Goal: Navigation & Orientation: Find specific page/section

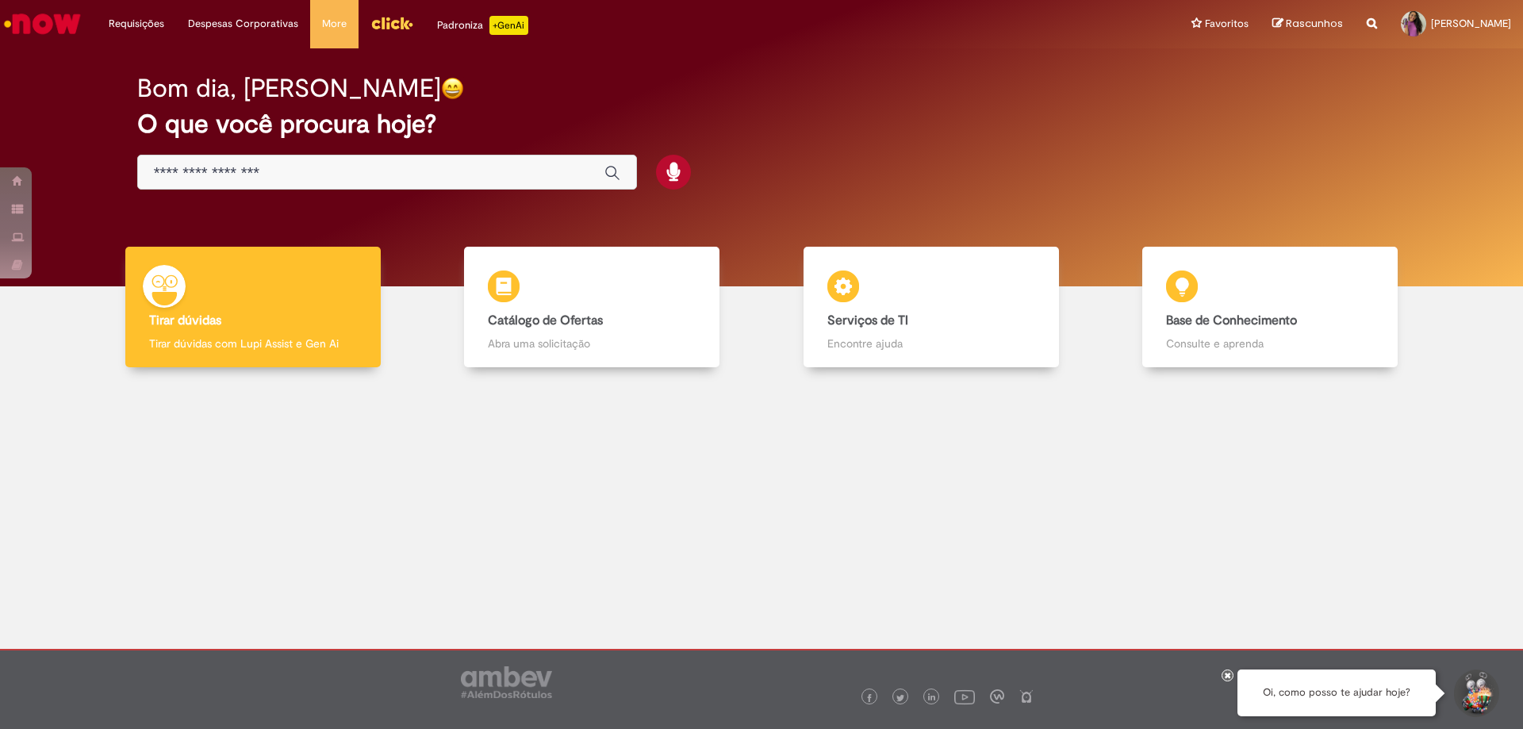
click at [400, 10] on link "Menu Cabeçalho" at bounding box center [392, 24] width 67 height 48
click at [1401, 29] on div at bounding box center [1413, 23] width 25 height 25
click at [1390, 65] on link "Perfil" at bounding box center [1452, 60] width 125 height 17
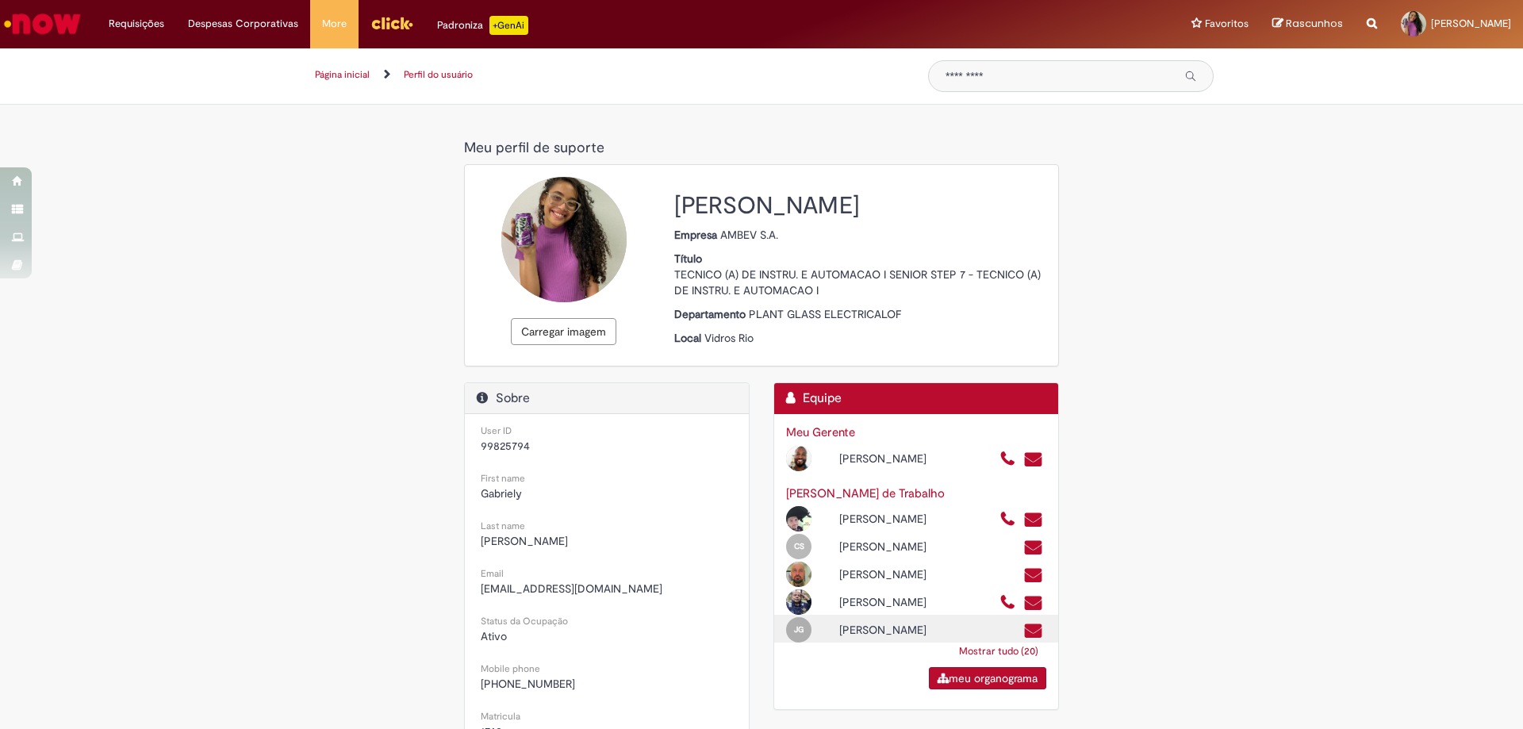
scroll to position [79, 0]
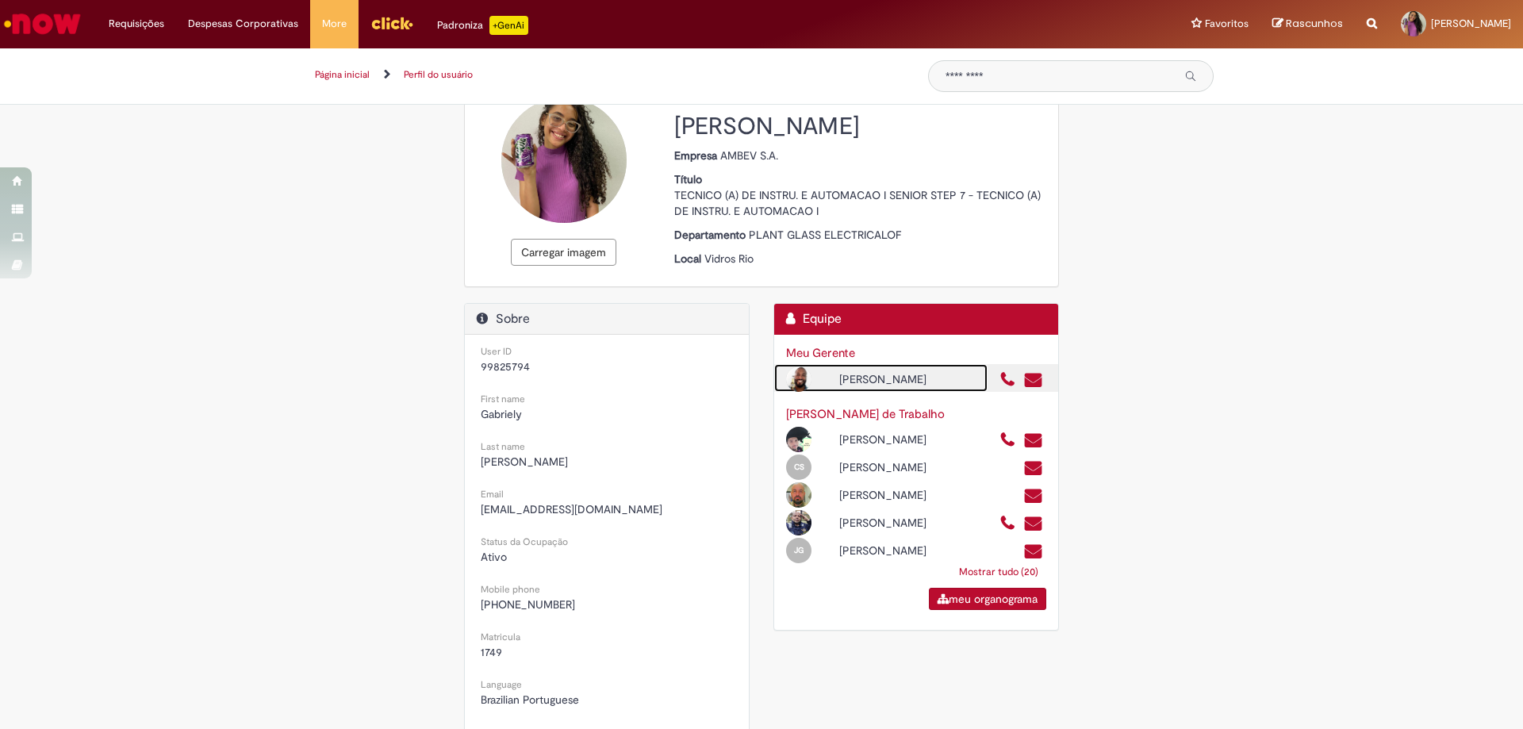
click at [869, 384] on div "Rodrigo Barbosa De Andrade" at bounding box center [906, 379] width 159 height 16
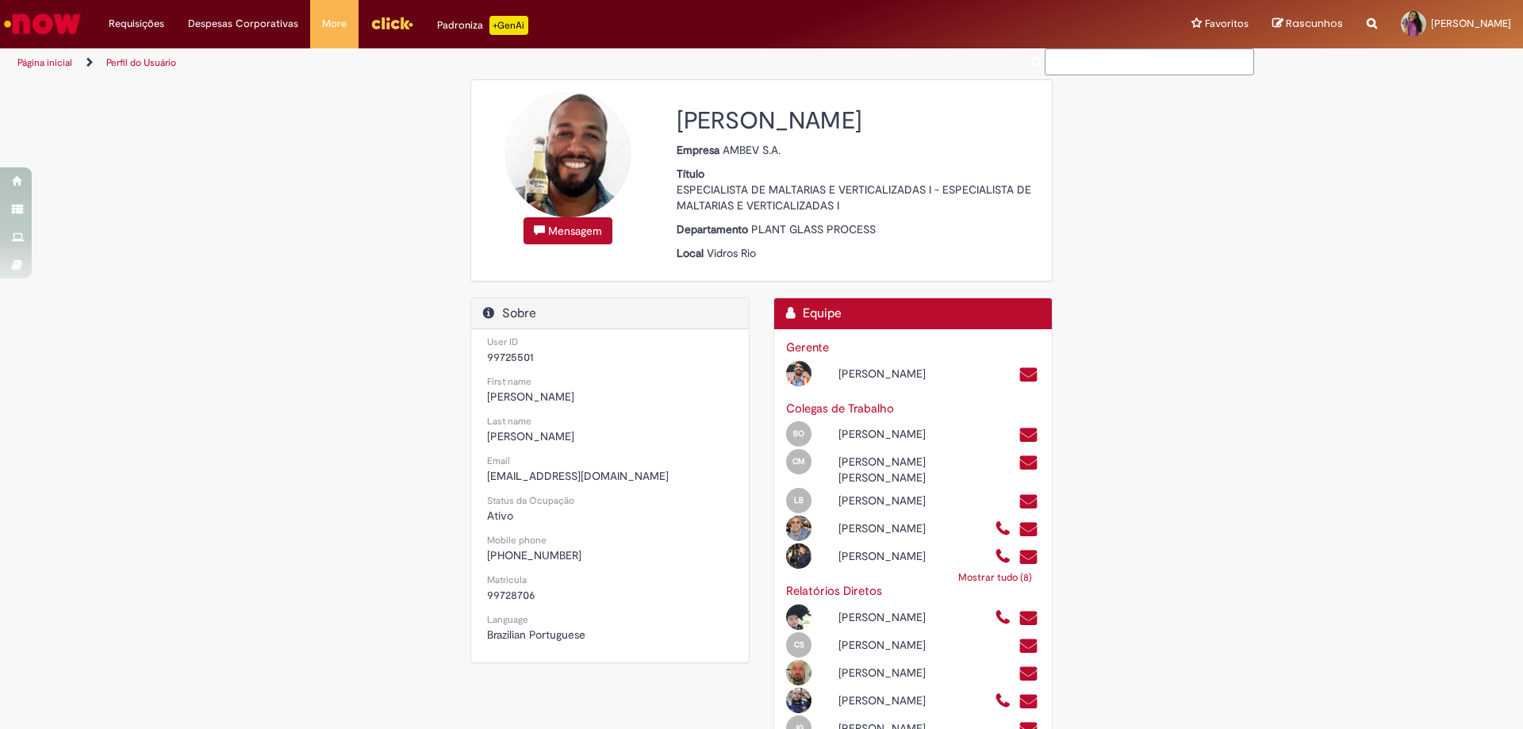
click at [869, 382] on div "Vinicius Oliveira Fernandes" at bounding box center [905, 374] width 156 height 16
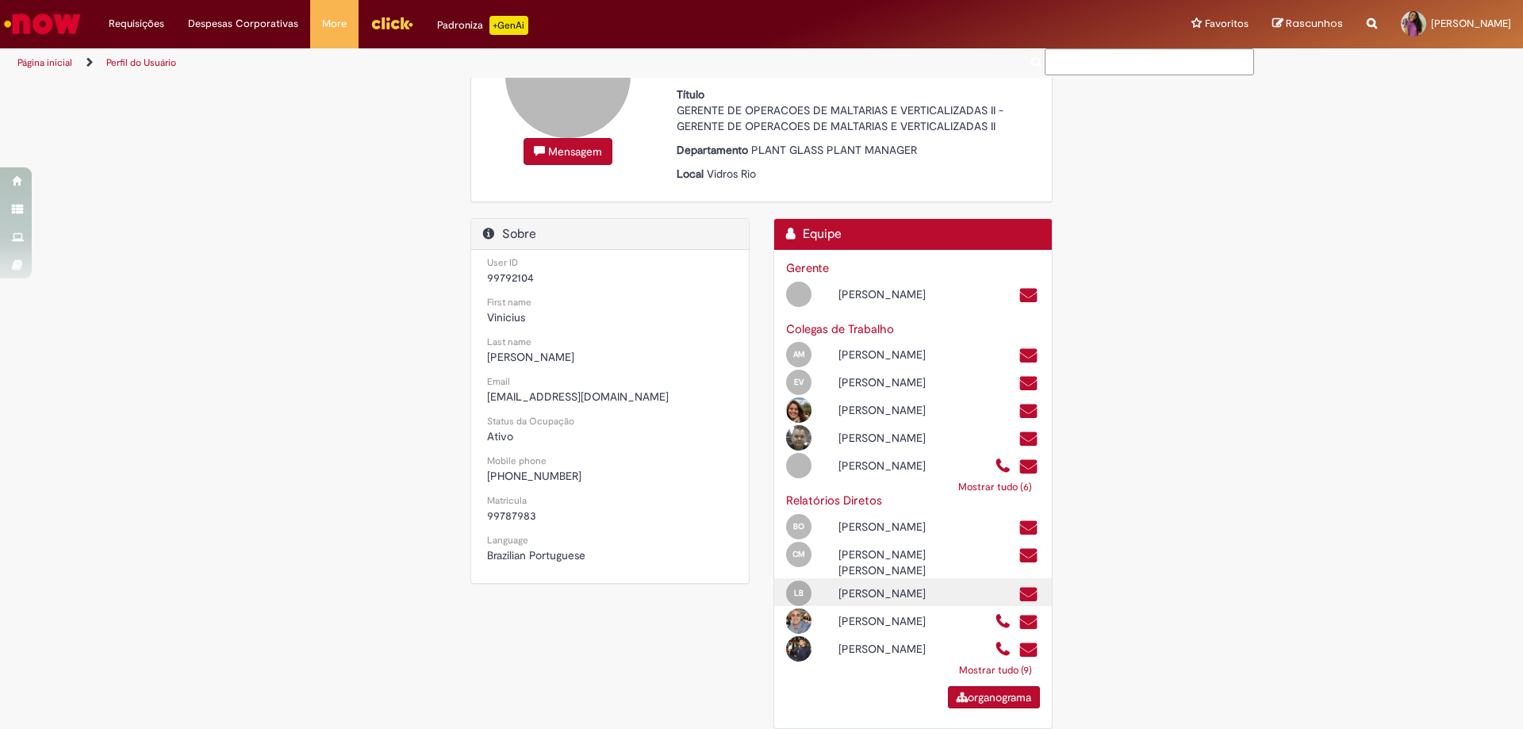
scroll to position [117, 0]
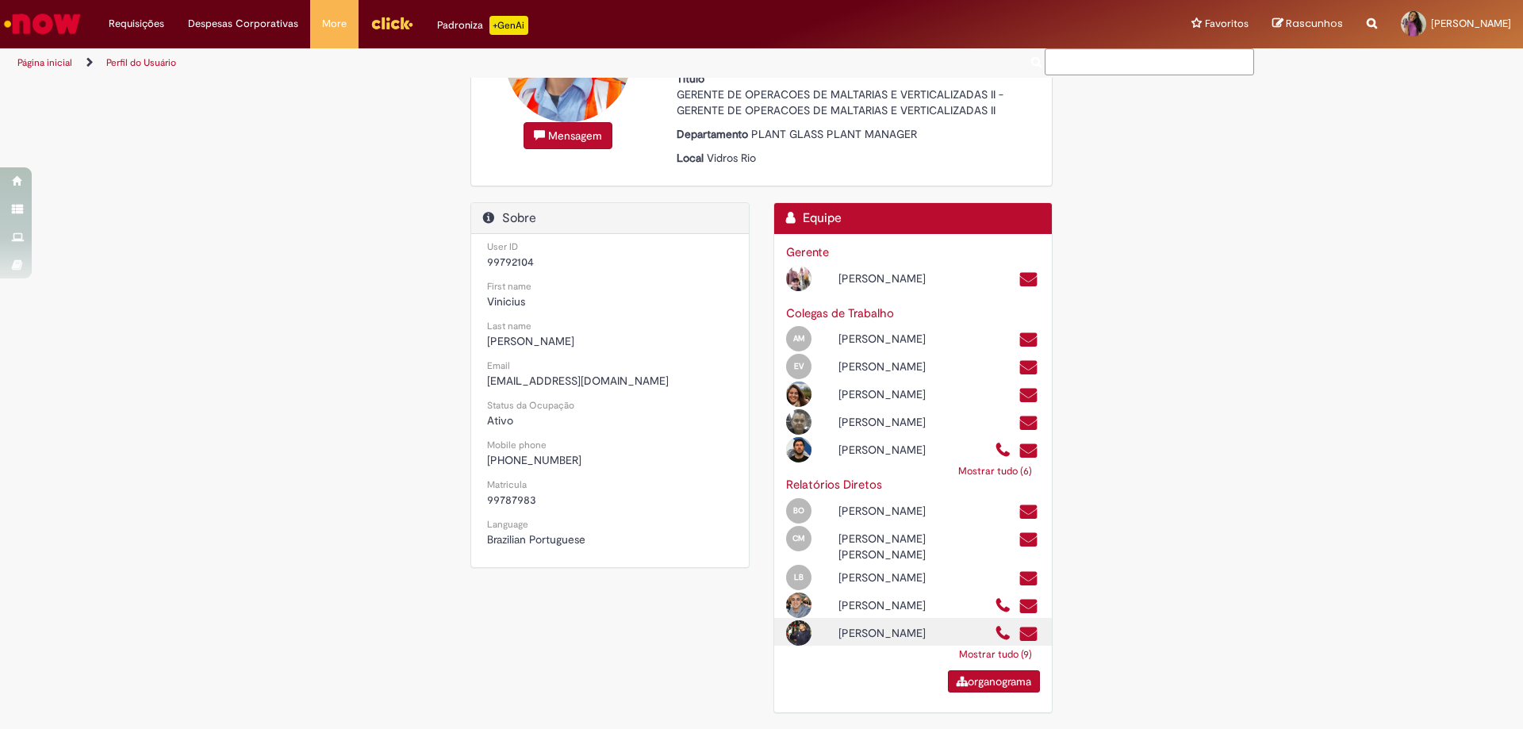
click at [847, 630] on div "Lucas Sergio Da Silva Almeida" at bounding box center [905, 633] width 156 height 16
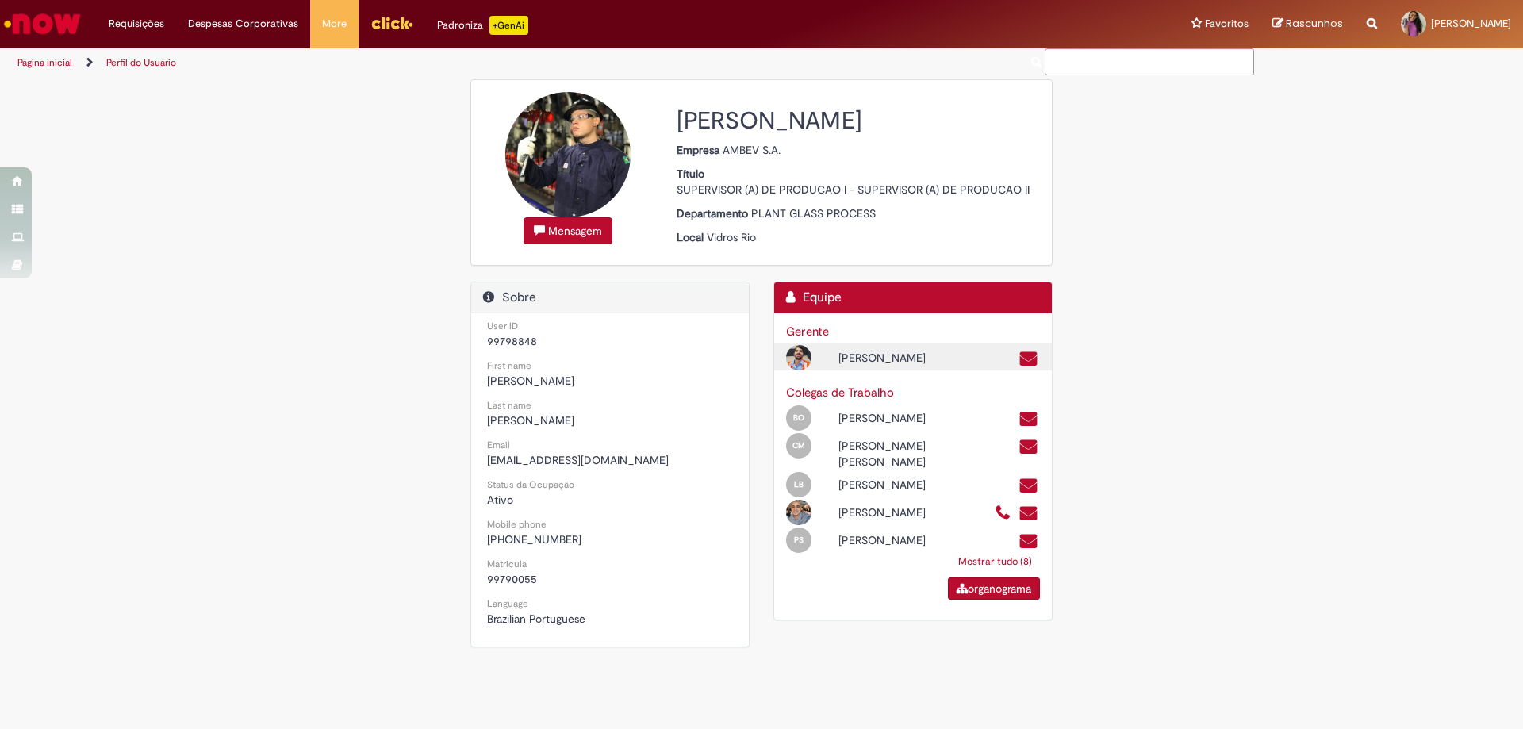
click at [836, 360] on div "Vinicius Oliveira Fernandes" at bounding box center [905, 358] width 156 height 16
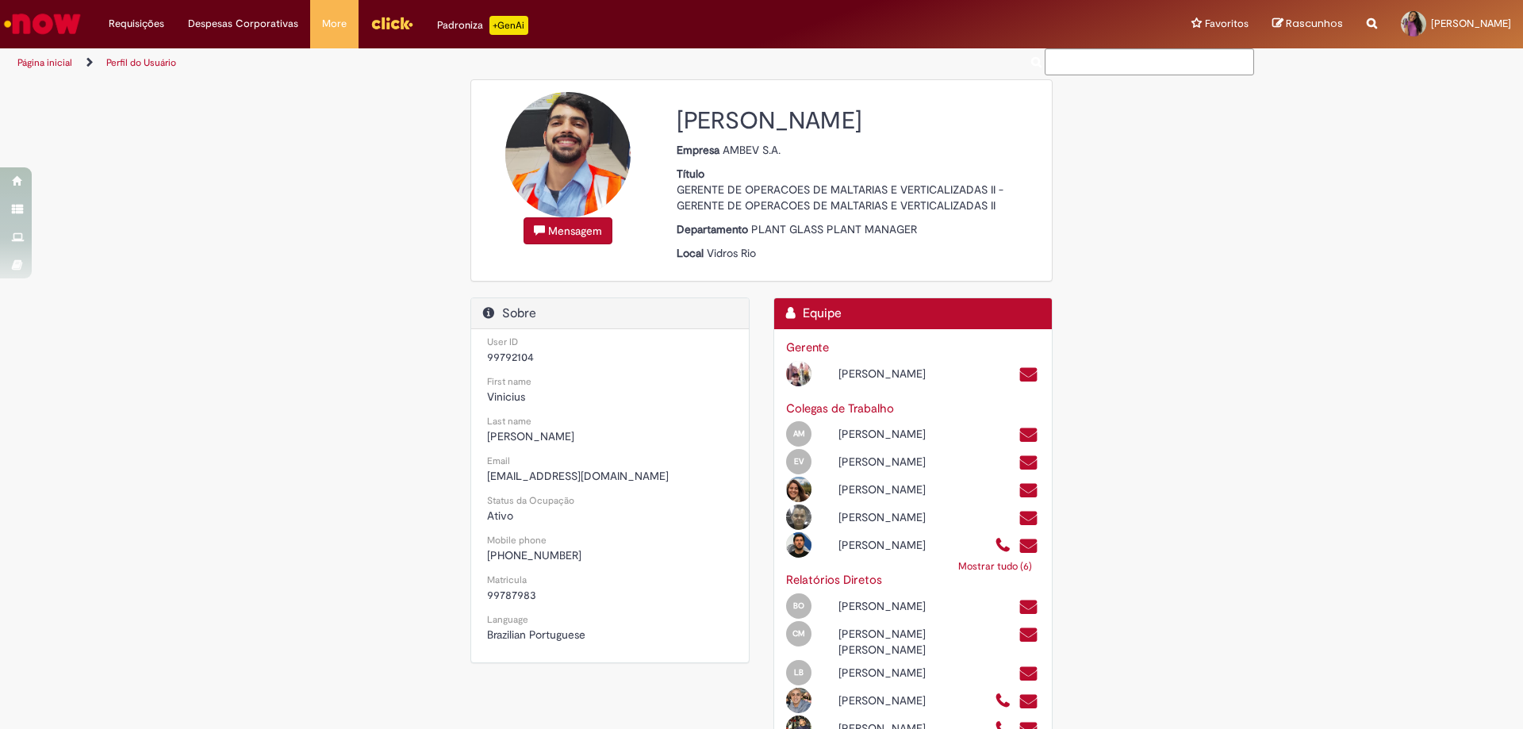
click at [54, 28] on img "Ir para a Homepage" at bounding box center [43, 24] width 82 height 32
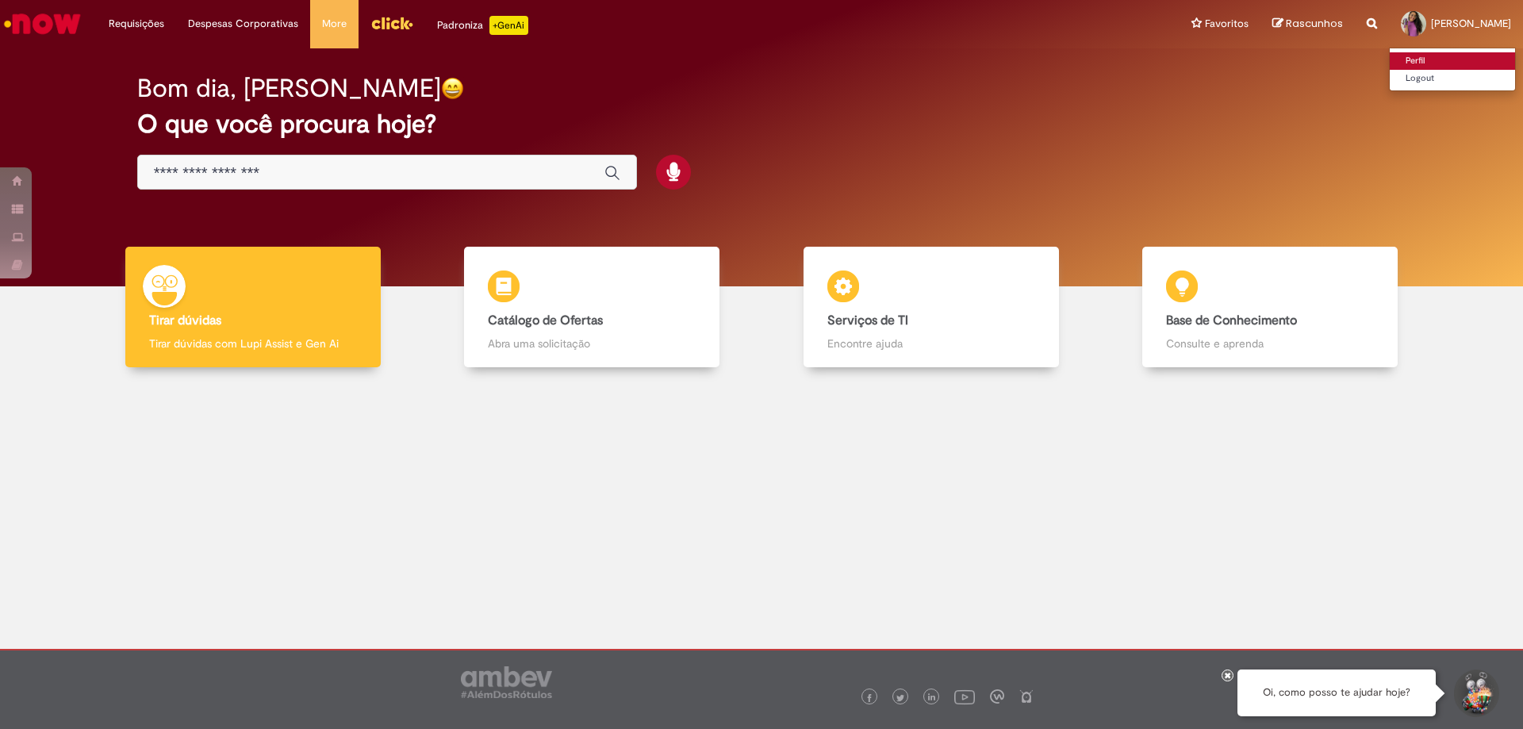
click at [1390, 63] on link "Perfil" at bounding box center [1452, 60] width 125 height 17
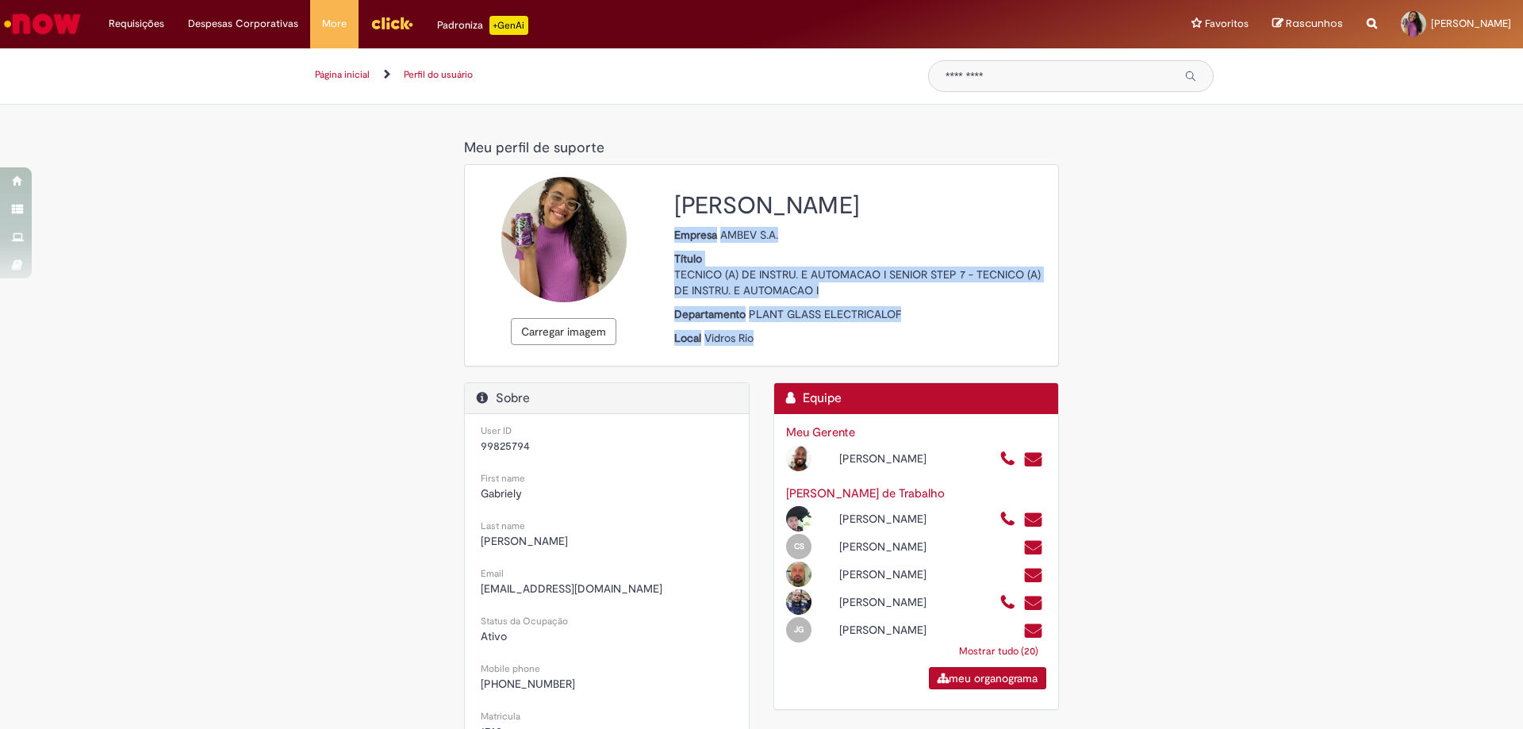
drag, startPoint x: 669, startPoint y: 234, endPoint x: 798, endPoint y: 346, distance: 171.0
click at [798, 346] on div "Gabriely Burgues Lopes De Castro Empresa AMBEV S.A. Título TECNICO (A) DE INSTR…" at bounding box center [860, 265] width 396 height 177
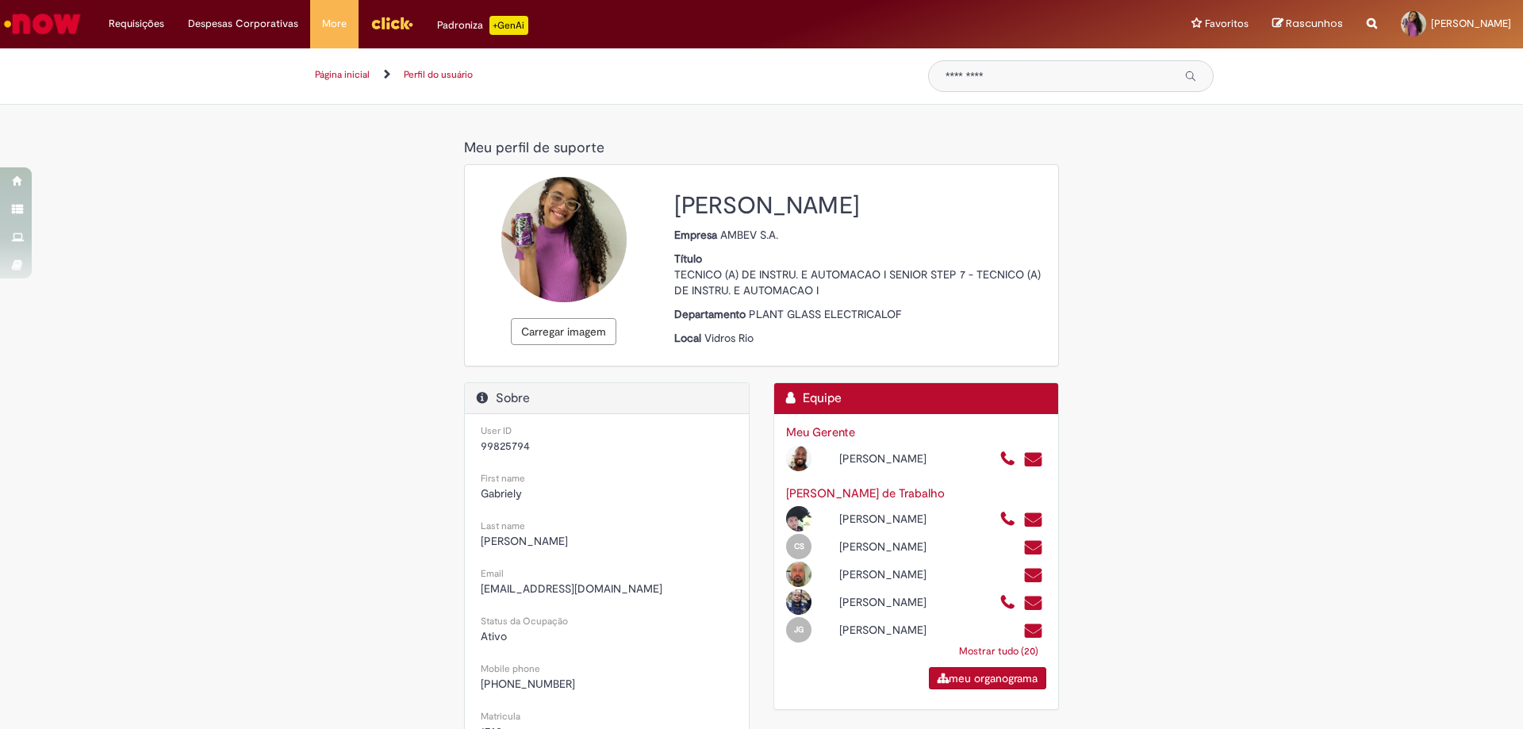
click at [798, 346] on div "Gabriely Burgues Lopes De Castro Empresa AMBEV S.A. Título TECNICO (A) DE INSTR…" at bounding box center [860, 265] width 396 height 177
click at [548, 233] on icon at bounding box center [564, 234] width 34 height 48
click at [565, 240] on icon at bounding box center [564, 234] width 34 height 48
click at [542, 200] on div at bounding box center [563, 239] width 125 height 125
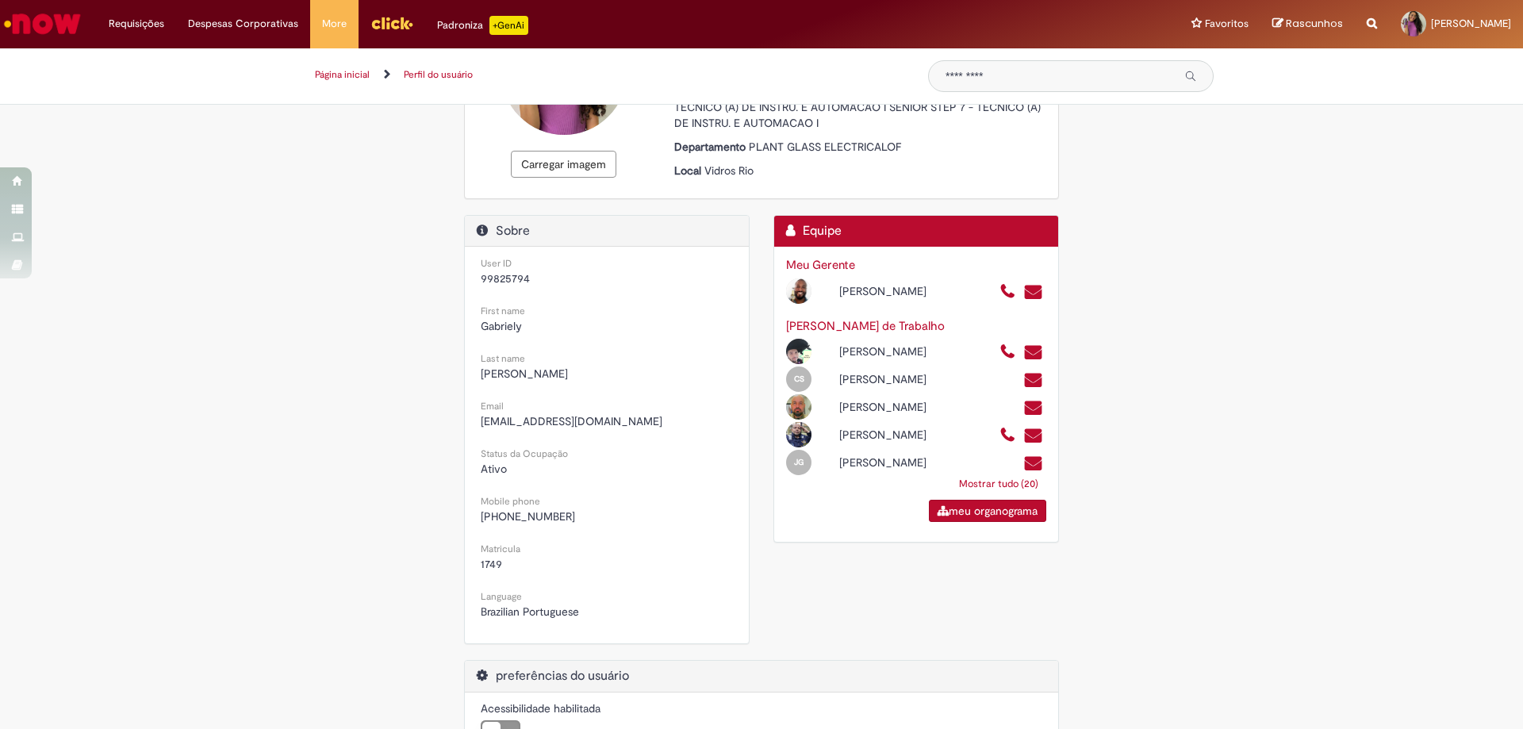
scroll to position [88, 0]
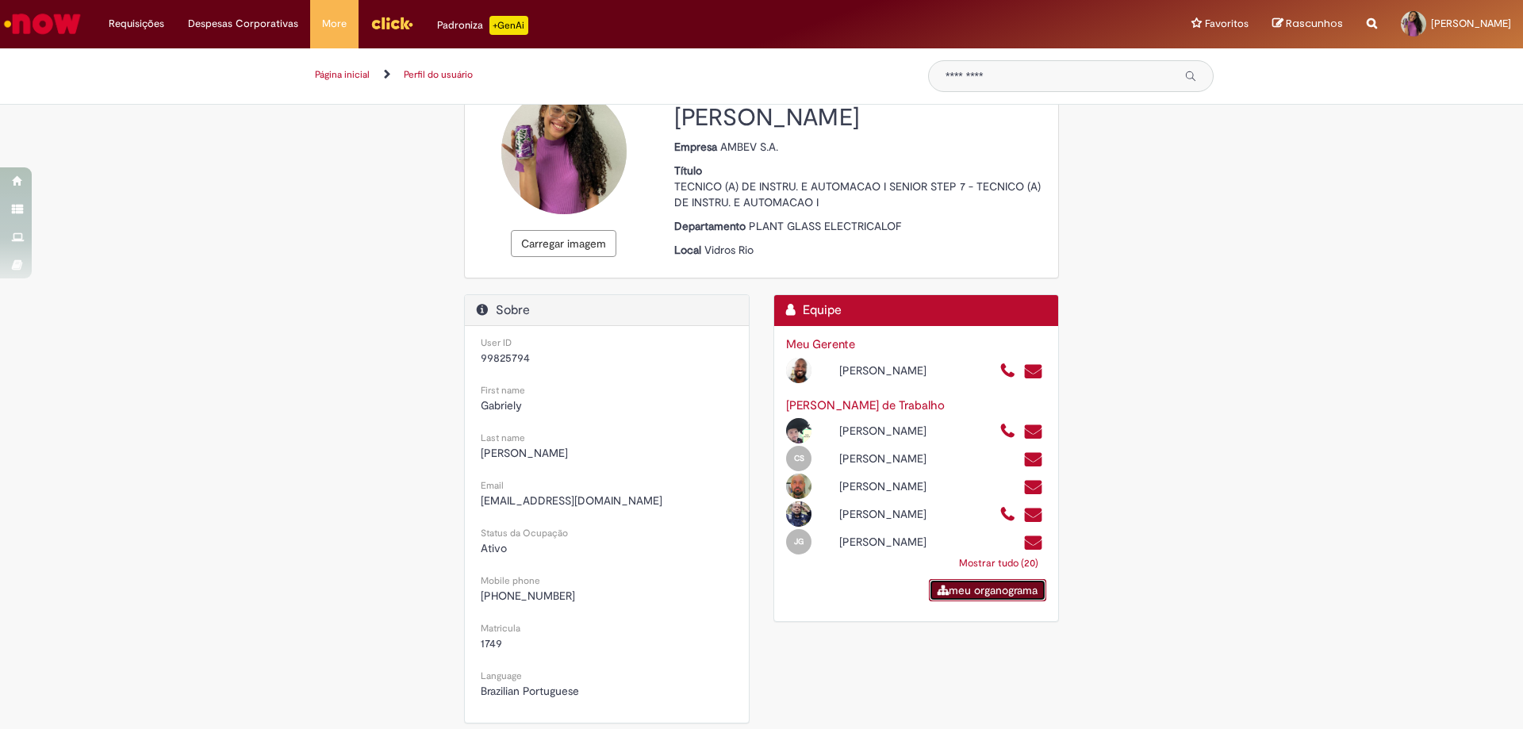
click at [1000, 601] on link "meu organograma" at bounding box center [987, 590] width 117 height 22
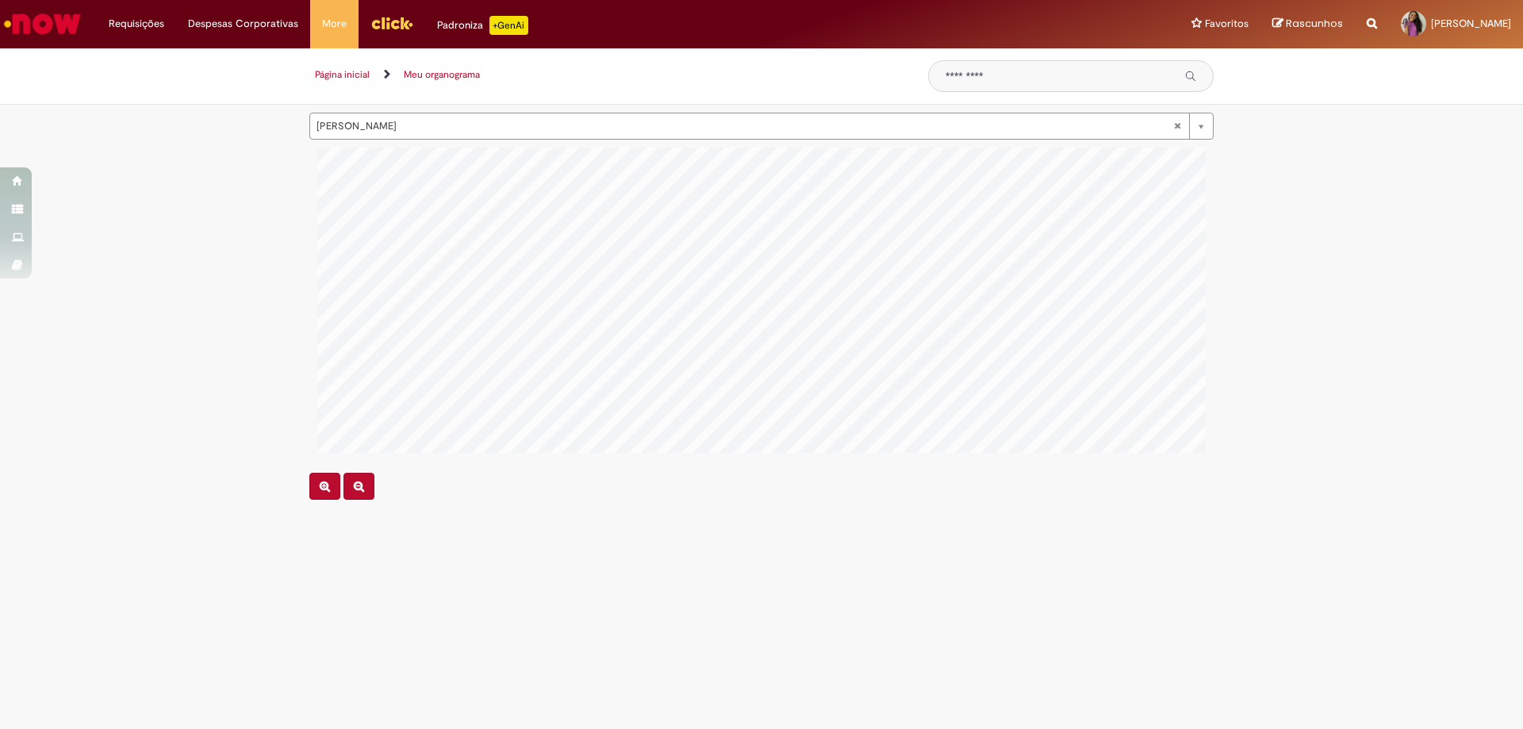
scroll to position [0, 1302]
click at [10, 15] on img "Ir para a Homepage" at bounding box center [43, 24] width 82 height 32
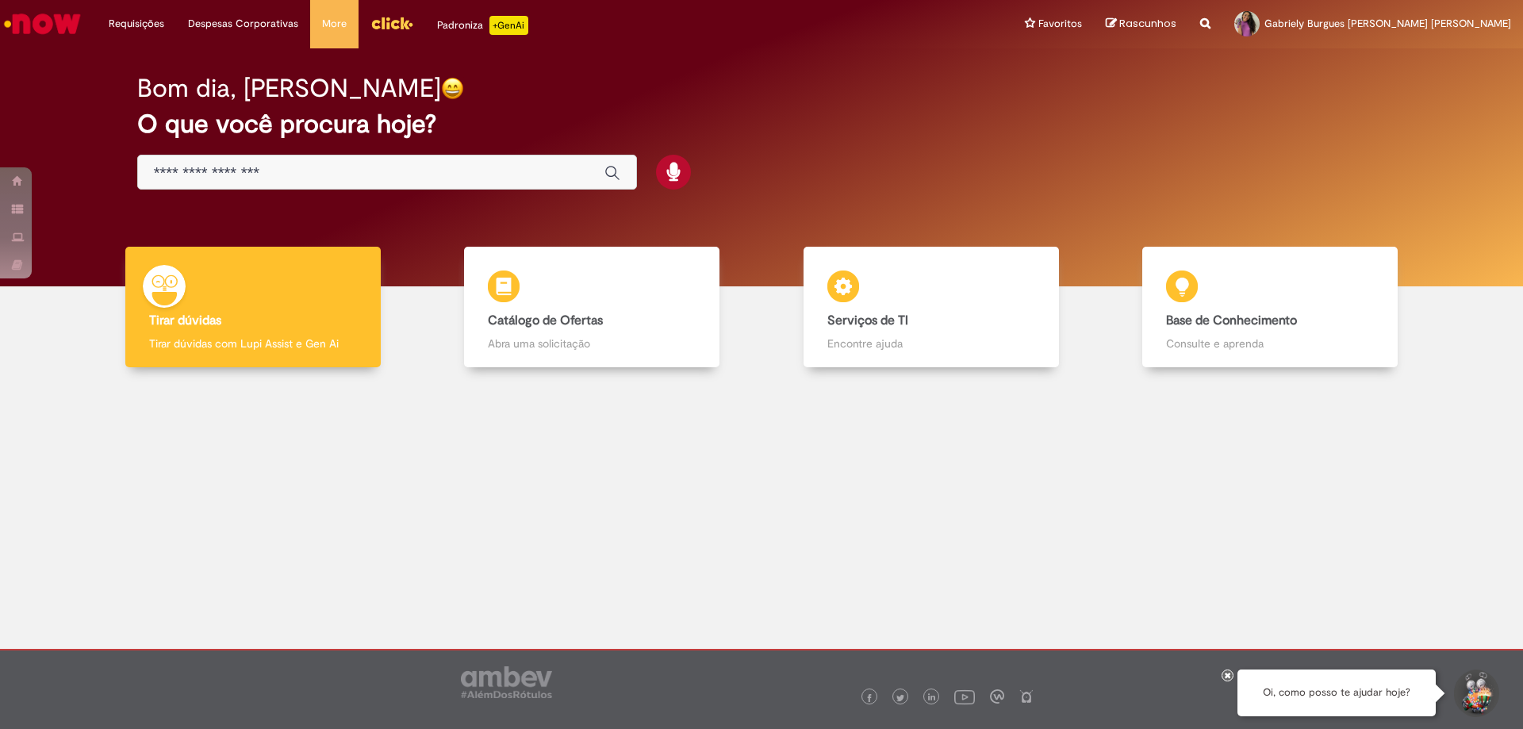
click at [389, 36] on link "Menu Cabeçalho" at bounding box center [392, 24] width 67 height 48
